Goal: Information Seeking & Learning: Learn about a topic

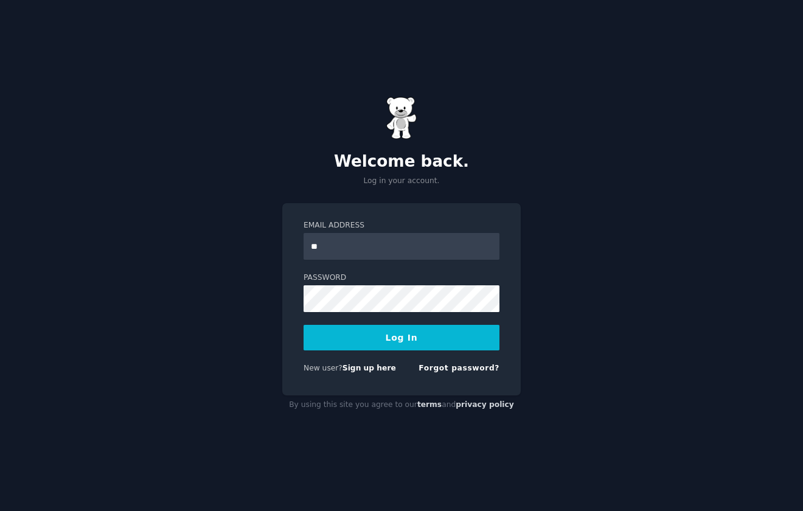
type input "*"
type input "**********"
click at [399, 332] on button "Log In" at bounding box center [402, 338] width 196 height 26
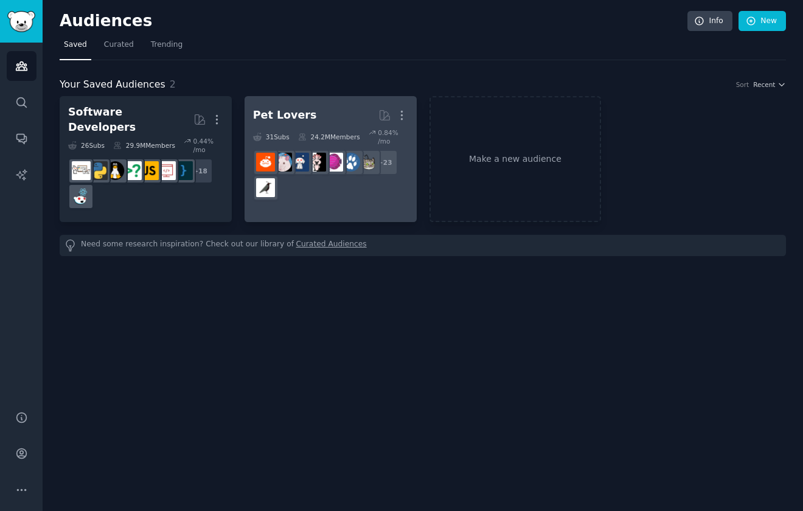
click at [282, 116] on div "Pet Lovers" at bounding box center [285, 115] width 64 height 15
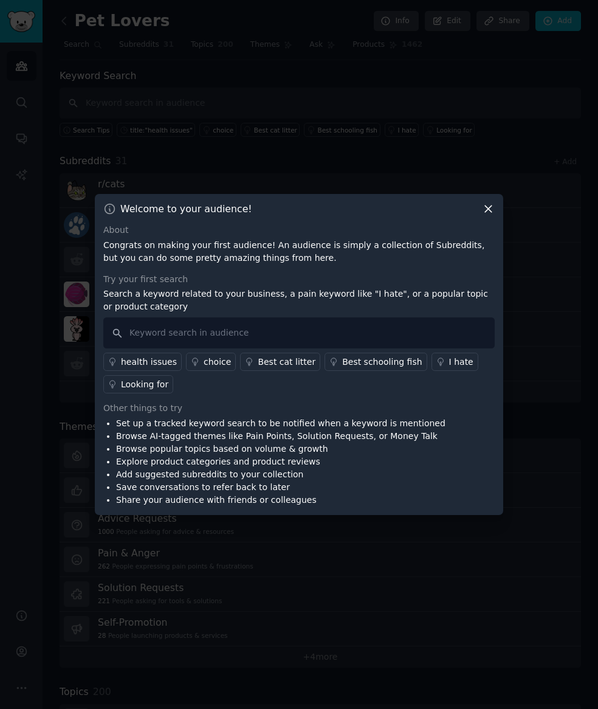
click at [141, 380] on div "Looking for" at bounding box center [144, 384] width 47 height 13
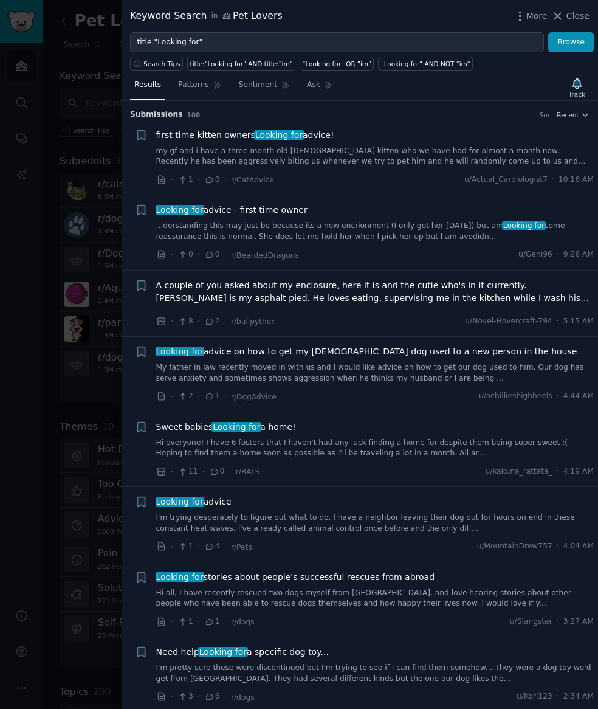
click at [561, 295] on span "A couple of you asked about my enclosure, here it is and the cutie who's in it …" at bounding box center [375, 292] width 439 height 26
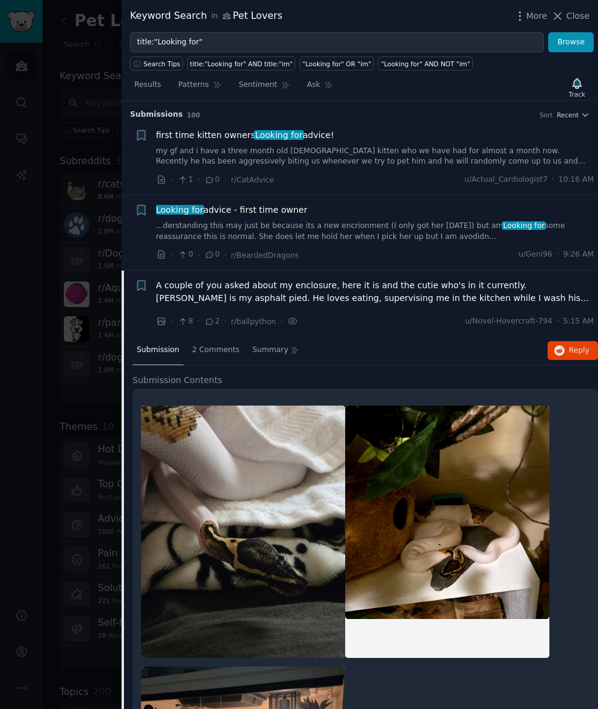
scroll to position [170, 0]
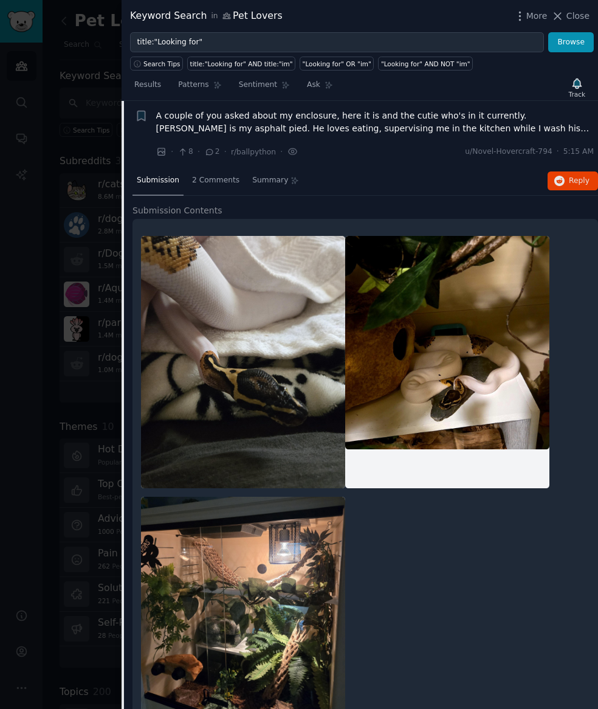
click at [331, 136] on span "Looking for" at bounding box center [307, 141] width 50 height 10
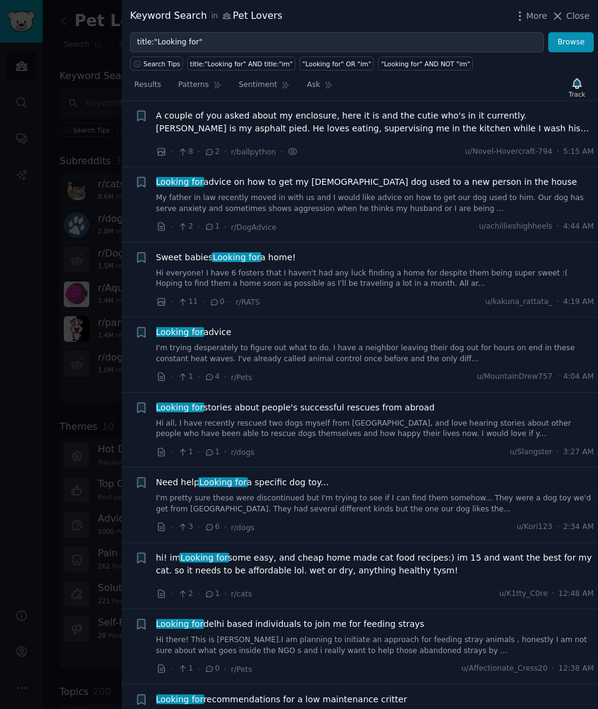
click at [537, 277] on link "Hi everyone! I have 6 fosters that I haven't had any luck finding a home for de…" at bounding box center [375, 278] width 439 height 21
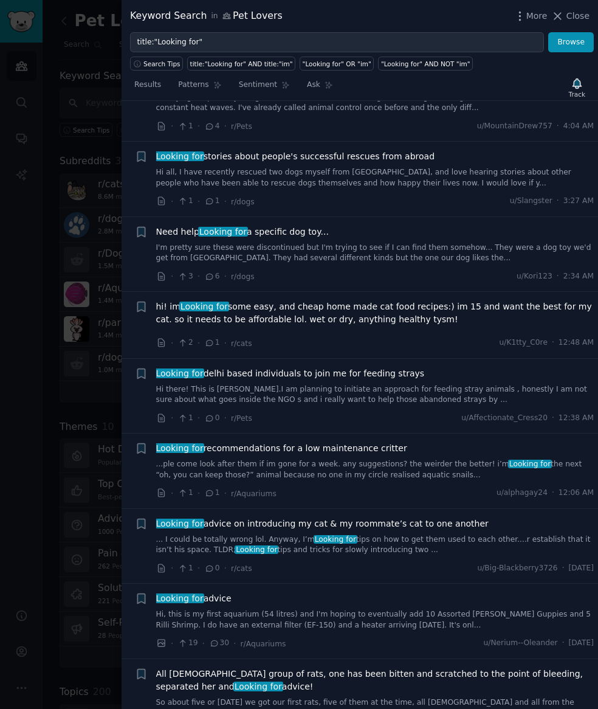
scroll to position [1908, 0]
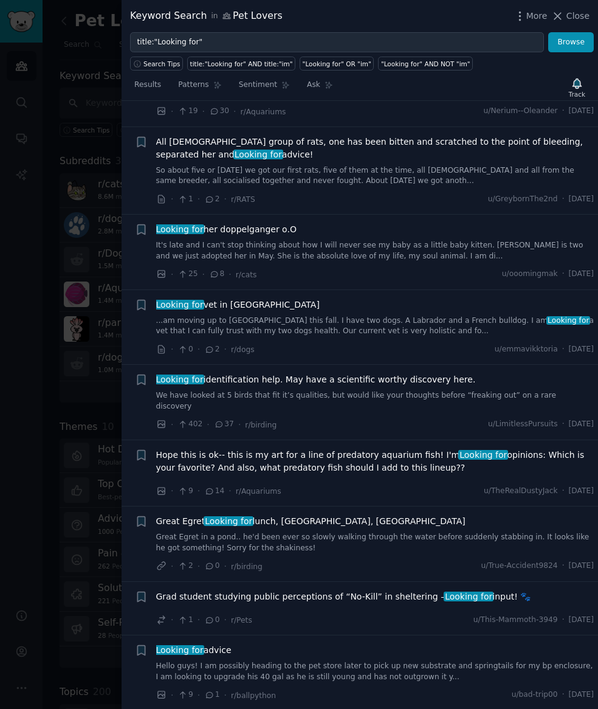
click at [386, 376] on span "Looking for identification help. May have a scientific worthy discovery here." at bounding box center [316, 379] width 320 height 13
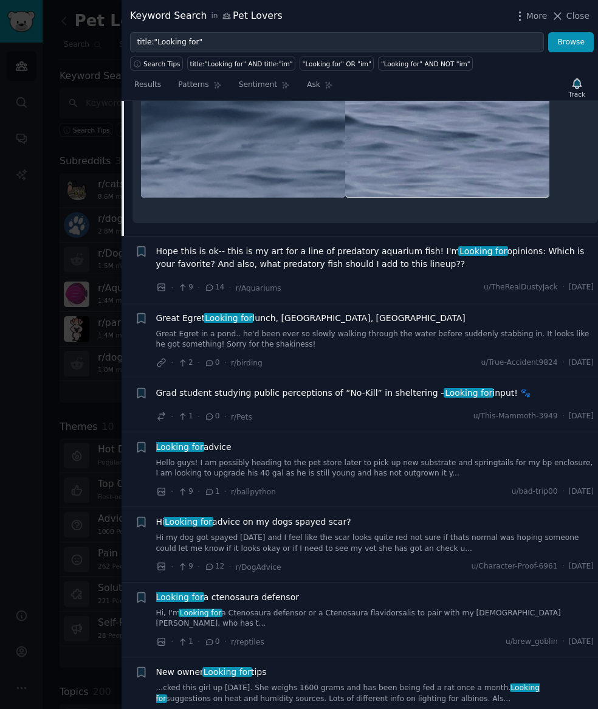
scroll to position [1217, 0]
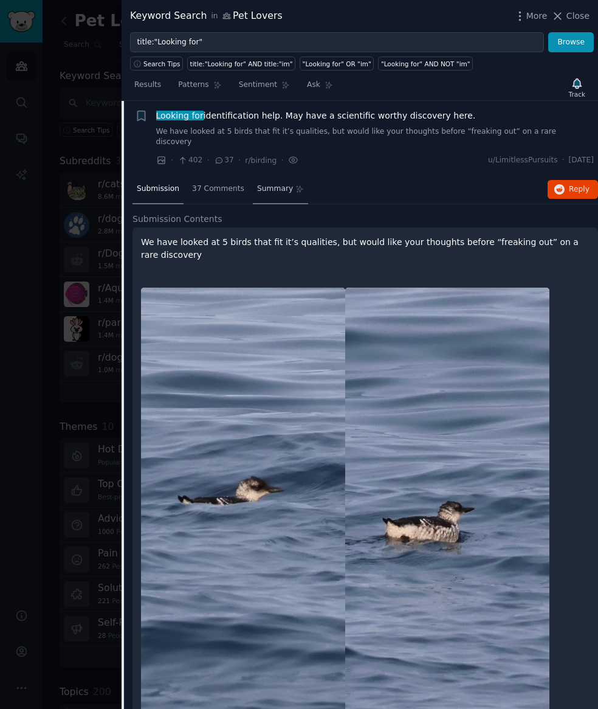
click at [258, 184] on span "Summary" at bounding box center [275, 189] width 36 height 11
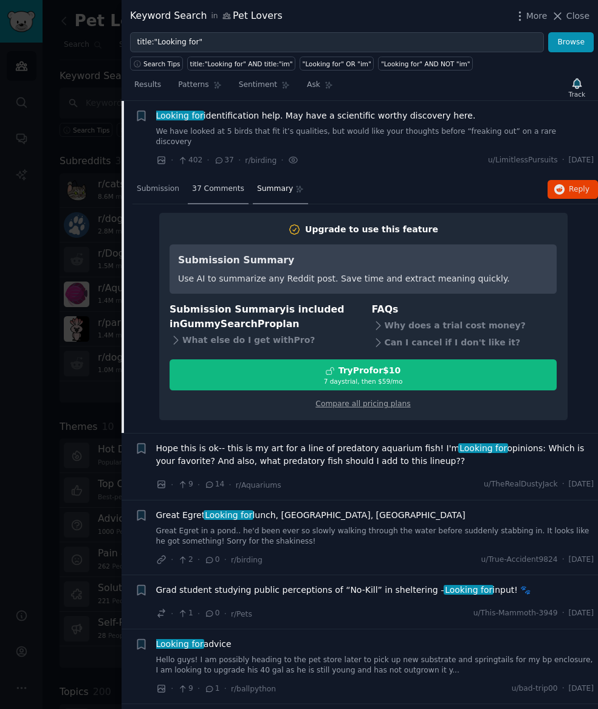
click at [206, 184] on span "37 Comments" at bounding box center [218, 189] width 52 height 11
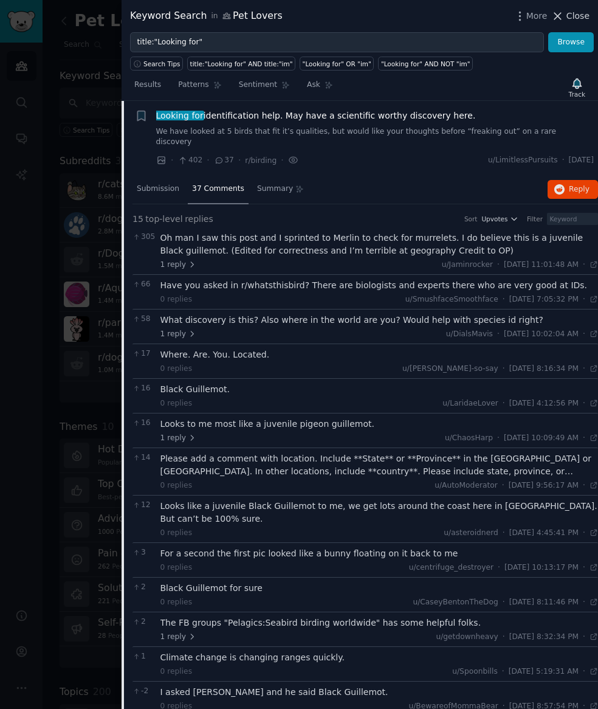
click at [571, 15] on span "Close" at bounding box center [578, 16] width 23 height 13
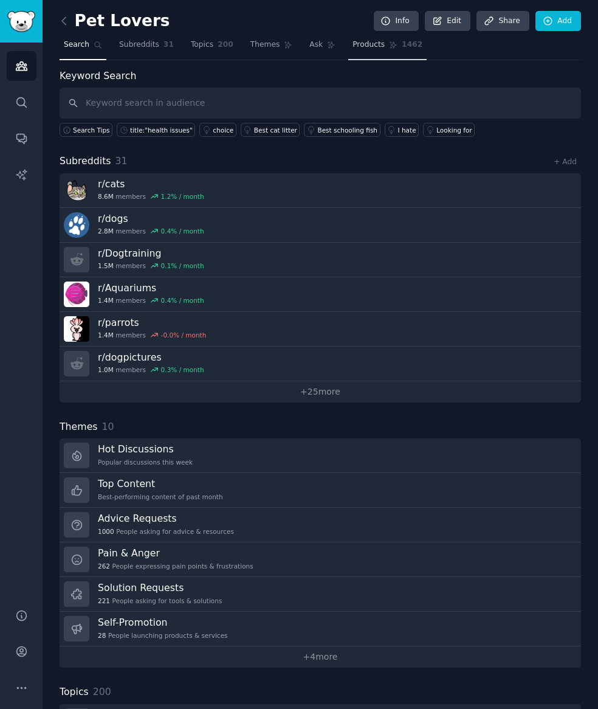
click at [353, 49] on span "Products" at bounding box center [369, 45] width 32 height 11
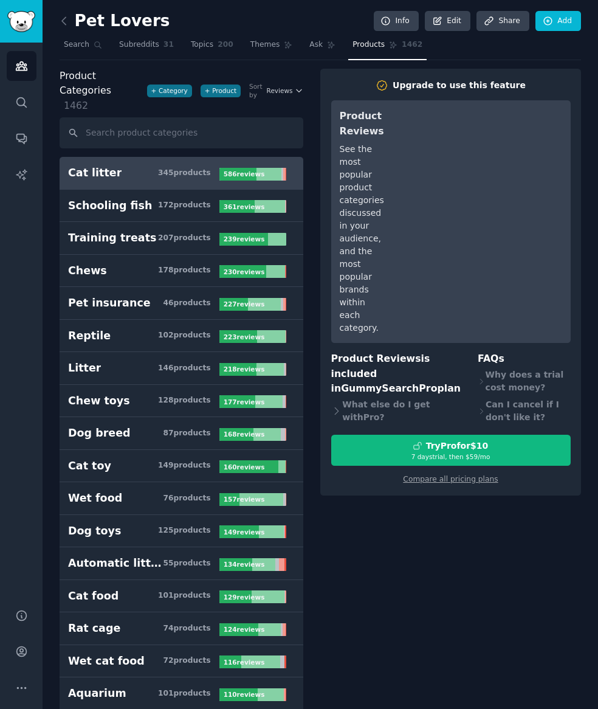
click at [189, 165] on h3 "Cat litter 345 product s" at bounding box center [143, 172] width 151 height 15
click at [133, 165] on h3 "Cat litter 345 product s" at bounding box center [143, 172] width 151 height 15
click at [161, 198] on h3 "Schooling fish 172 product s" at bounding box center [143, 205] width 151 height 15
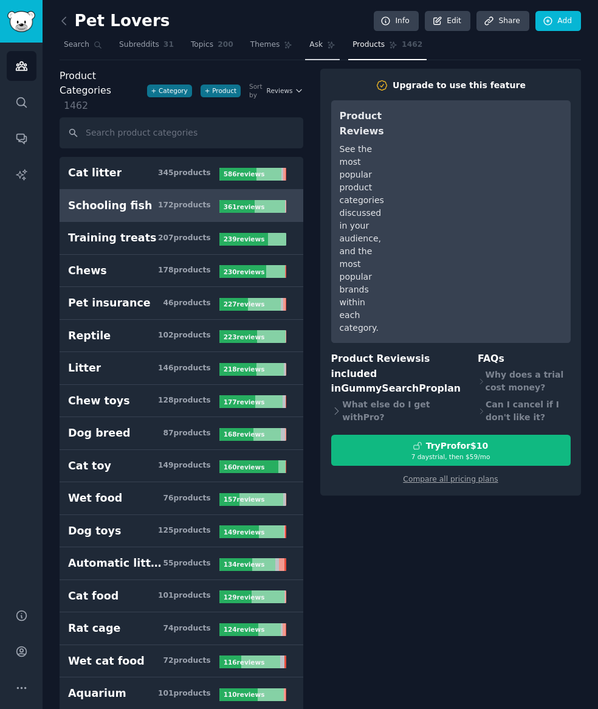
click at [310, 46] on span "Ask" at bounding box center [316, 45] width 13 height 11
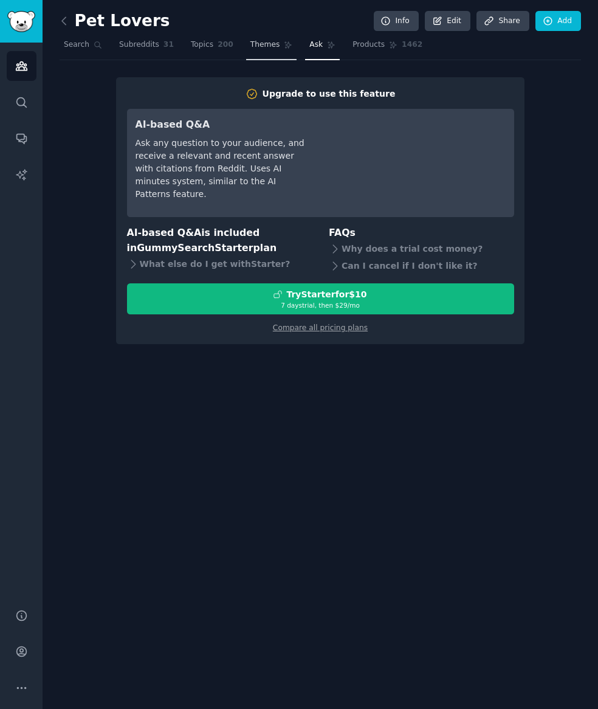
click at [260, 45] on span "Themes" at bounding box center [266, 45] width 30 height 11
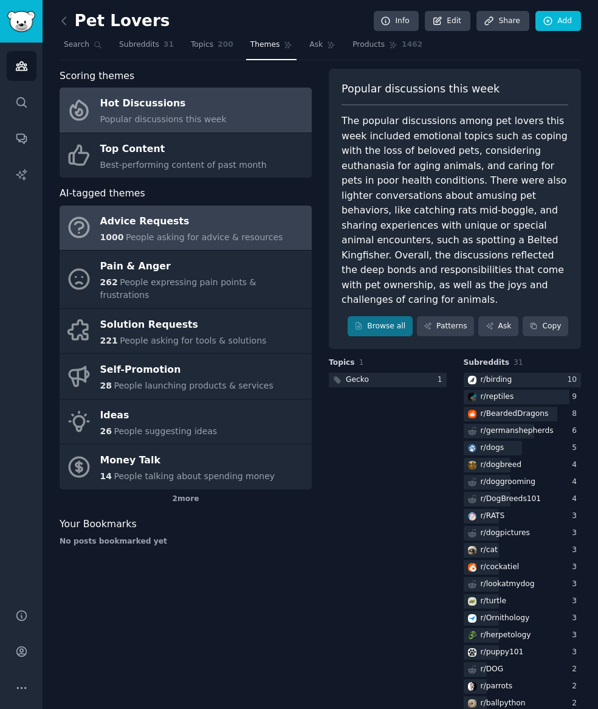
click at [139, 215] on div "Advice Requests" at bounding box center [191, 221] width 183 height 19
